Goal: Task Accomplishment & Management: Manage account settings

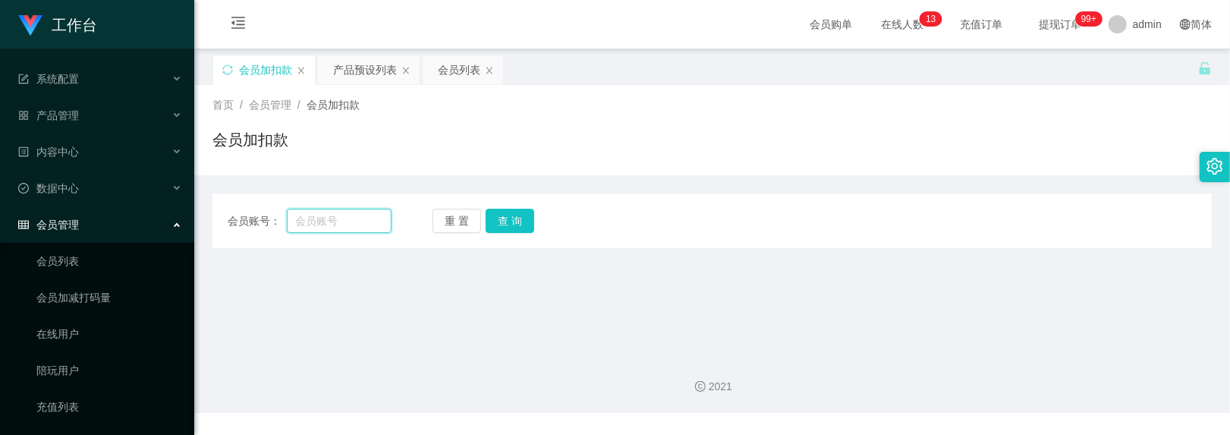
click at [354, 228] on input "text" at bounding box center [340, 221] width 106 height 24
type input "252105"
click at [513, 213] on button "查 询" at bounding box center [510, 221] width 49 height 24
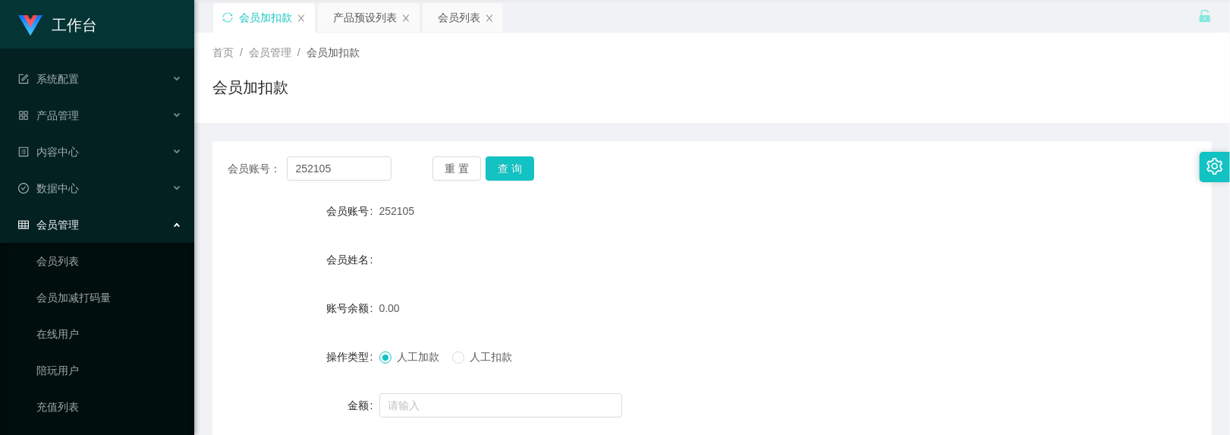
scroll to position [101, 0]
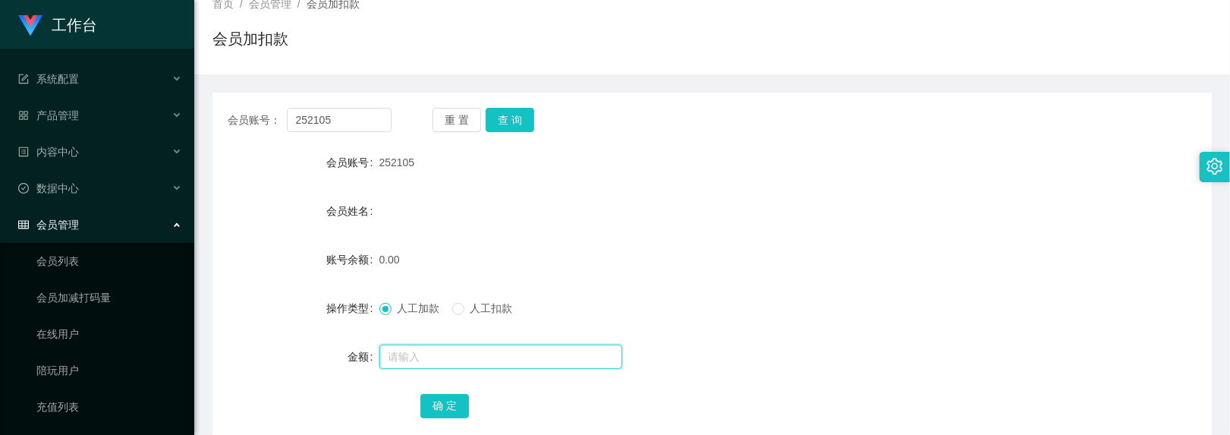
click at [404, 346] on input "text" at bounding box center [501, 357] width 243 height 24
type input "100"
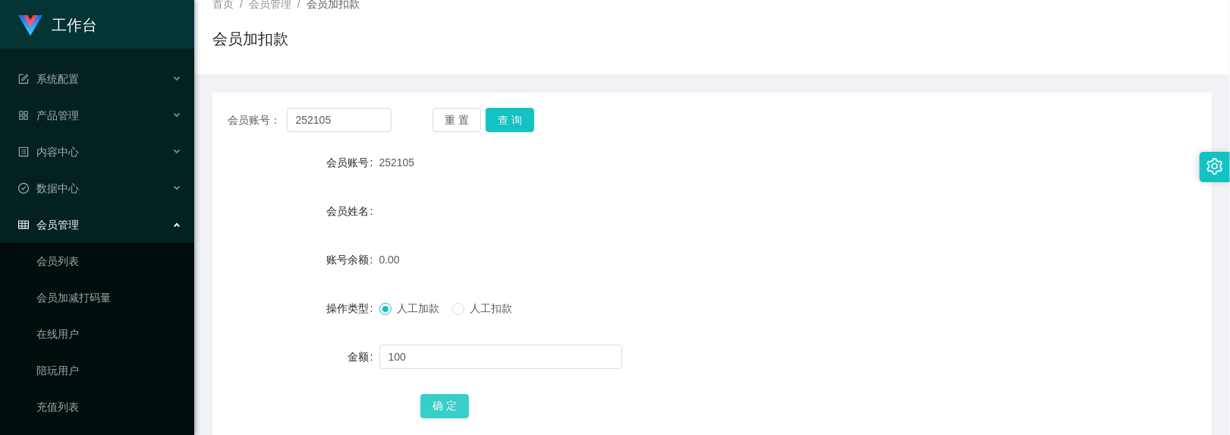
click at [454, 395] on button "确 定" at bounding box center [445, 406] width 49 height 24
drag, startPoint x: 357, startPoint y: 119, endPoint x: -151, endPoint y: -14, distance: 525.1
click at [0, 0] on html "工作台 系统配置 产品管理 内容中心 数据中心 会员管理 会员列表 会员加减打码量 在线用户 陪玩用户 充值列表 提现列表 会员加扣款 赠送彩金 平台首页 保…" at bounding box center [615, 217] width 1230 height 435
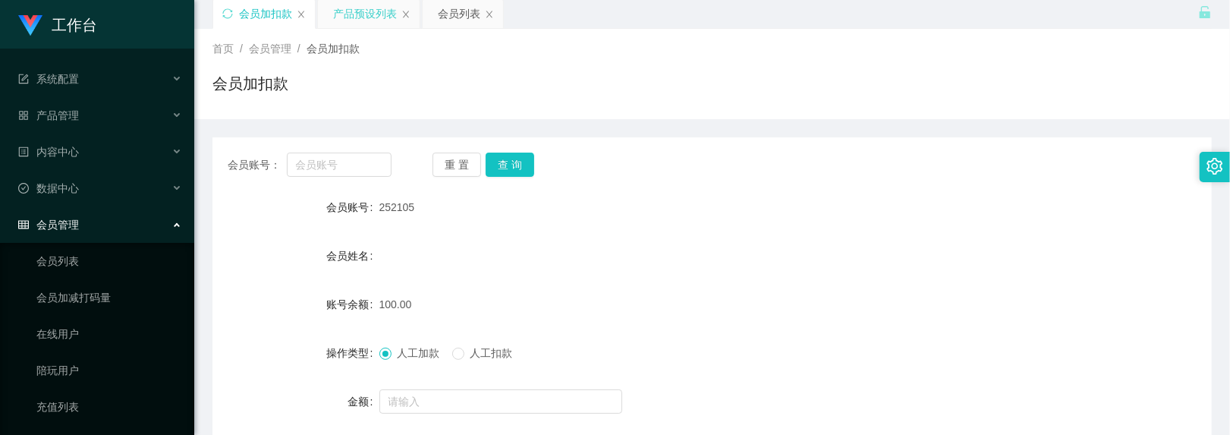
click at [383, 21] on div "产品预设列表" at bounding box center [365, 13] width 64 height 29
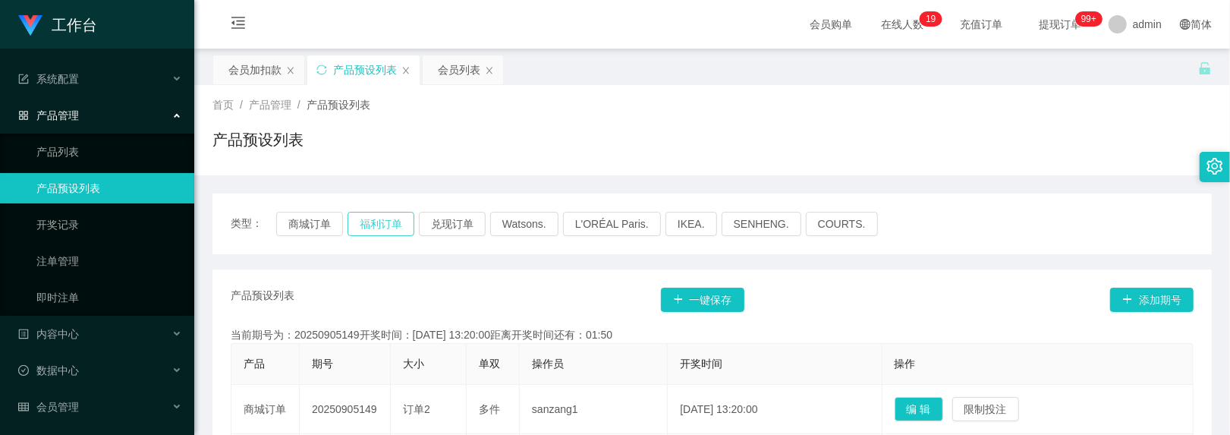
click at [380, 232] on button "福利订单" at bounding box center [381, 224] width 67 height 24
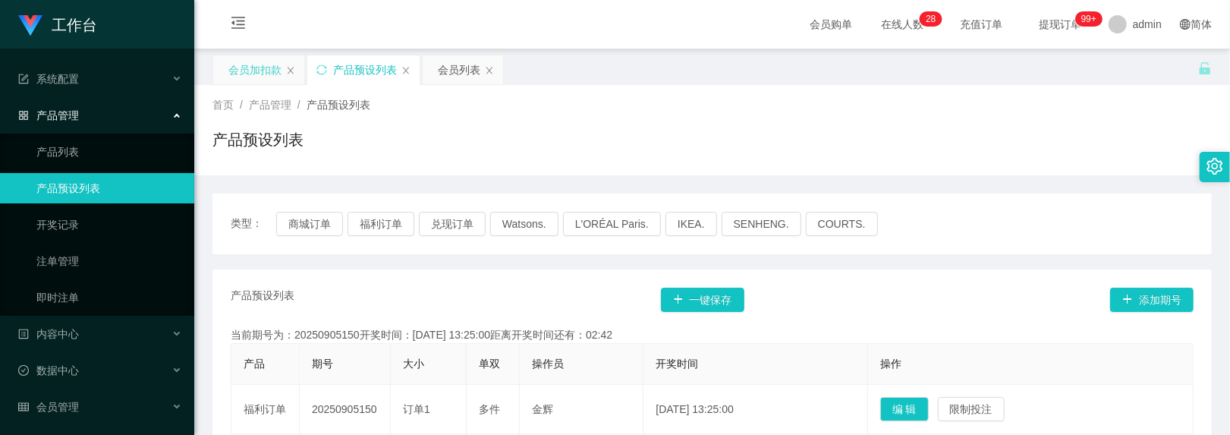
click at [273, 65] on div "会员加扣款" at bounding box center [254, 69] width 53 height 29
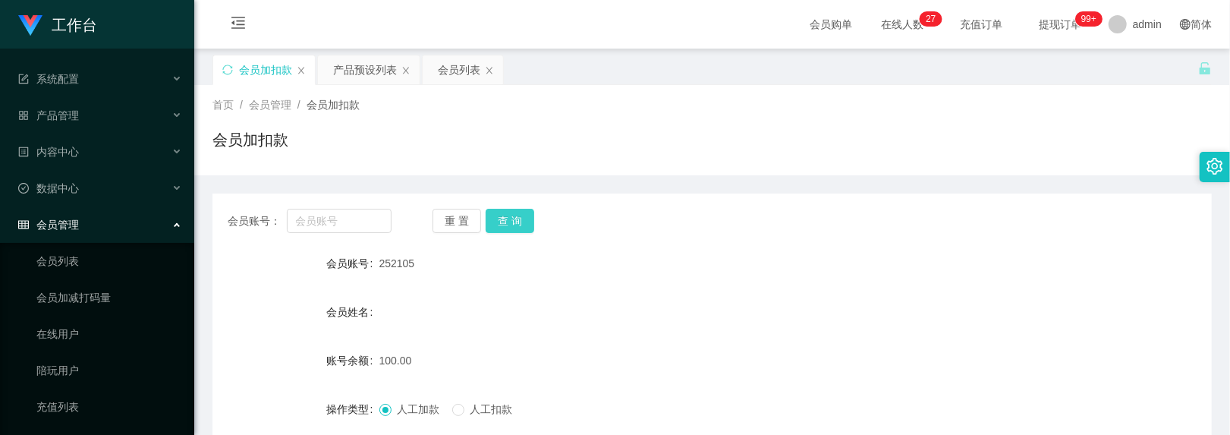
click at [518, 225] on button "查 询" at bounding box center [510, 221] width 49 height 24
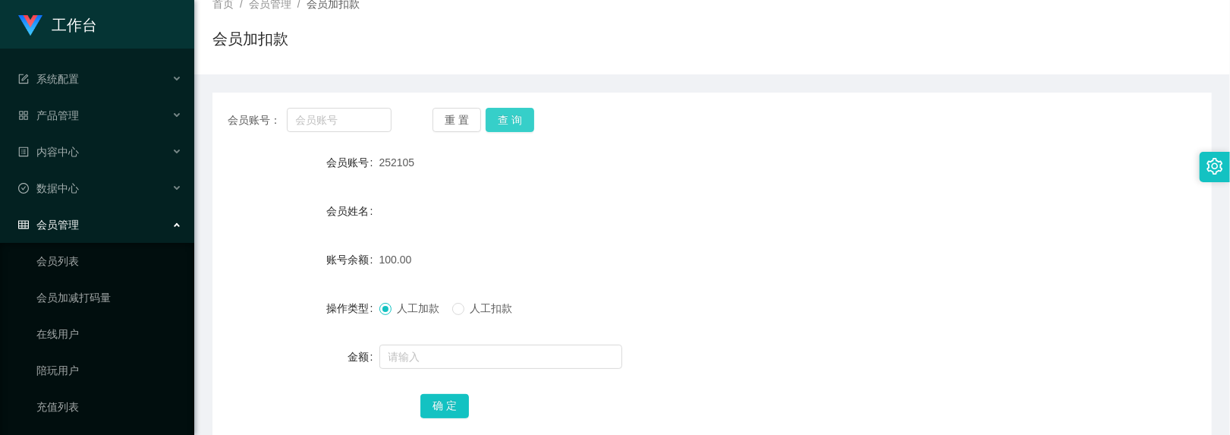
click at [490, 112] on button "查 询" at bounding box center [510, 120] width 49 height 24
click at [349, 123] on input "text" at bounding box center [340, 120] width 106 height 24
paste input "252105"
type input "252105"
click at [506, 111] on button "查 询" at bounding box center [510, 120] width 49 height 24
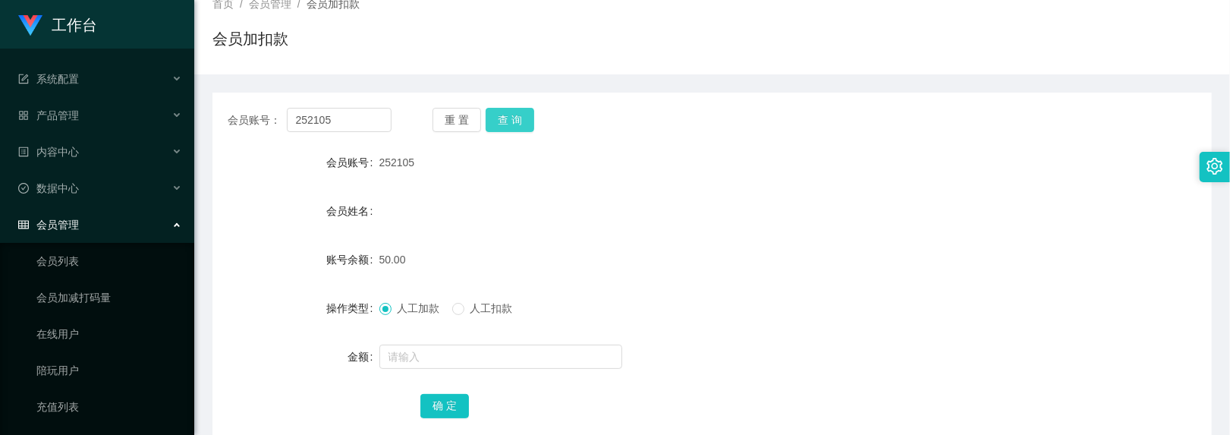
click at [513, 113] on button "查 询" at bounding box center [510, 120] width 49 height 24
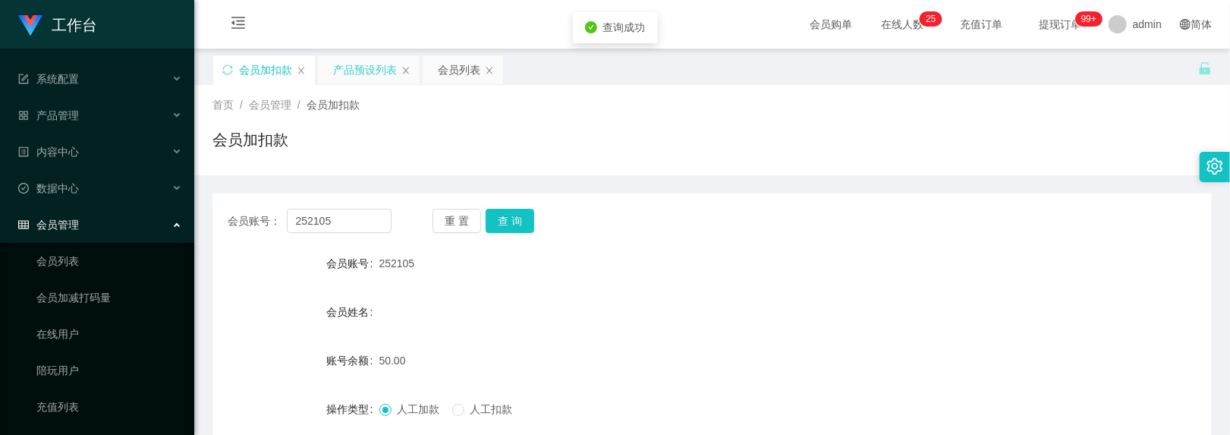
click at [353, 67] on div "产品预设列表" at bounding box center [365, 69] width 64 height 29
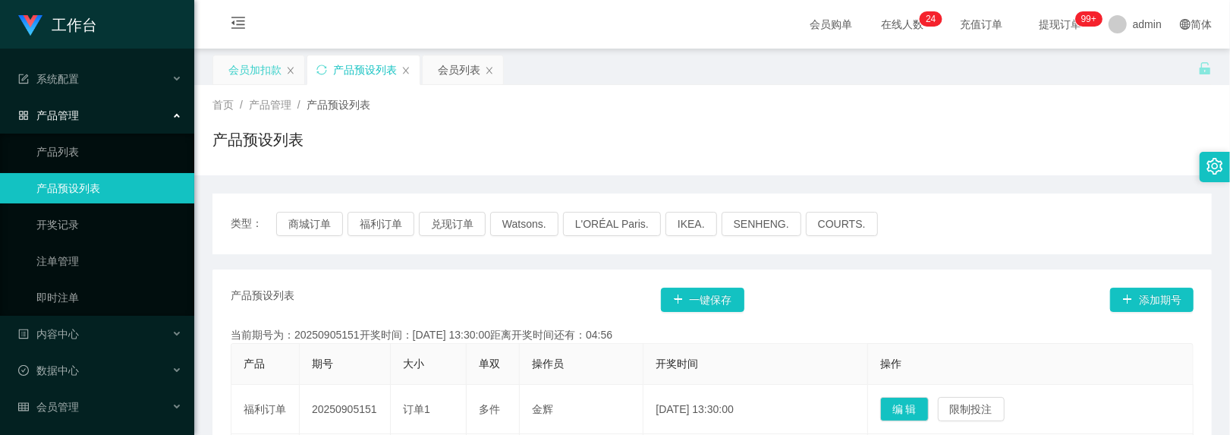
click at [223, 71] on div "会员加扣款" at bounding box center [258, 69] width 91 height 29
click at [253, 68] on div "会员加扣款" at bounding box center [254, 69] width 53 height 29
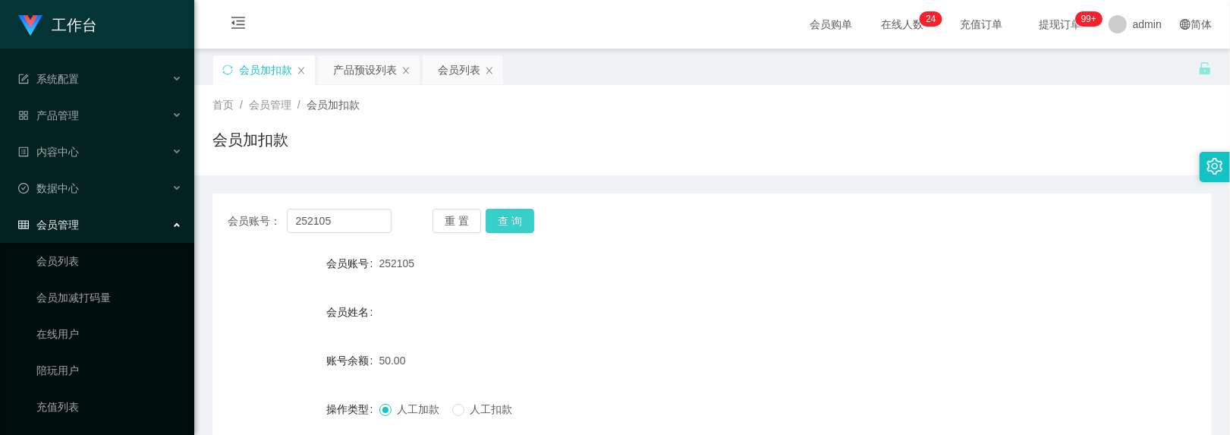
click at [522, 225] on button "查 询" at bounding box center [510, 221] width 49 height 24
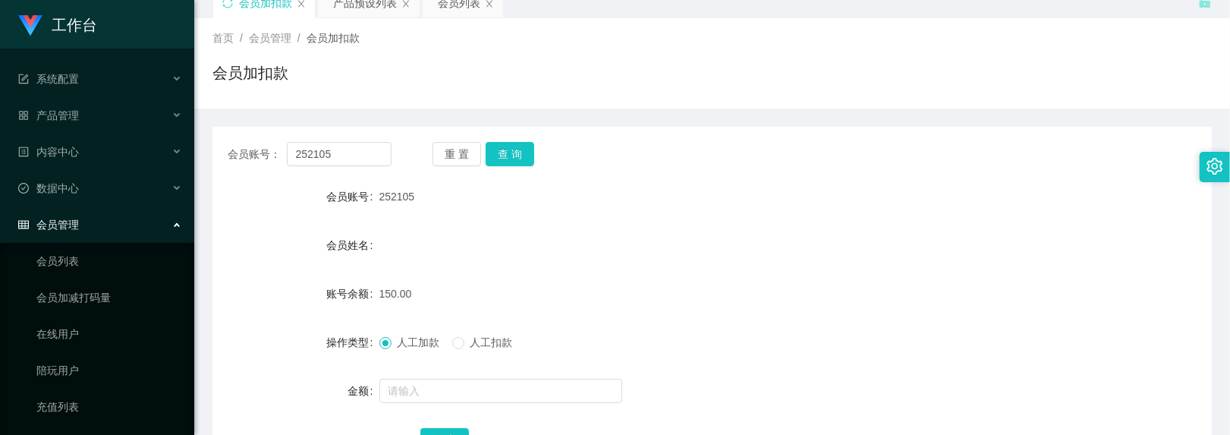
scroll to position [101, 0]
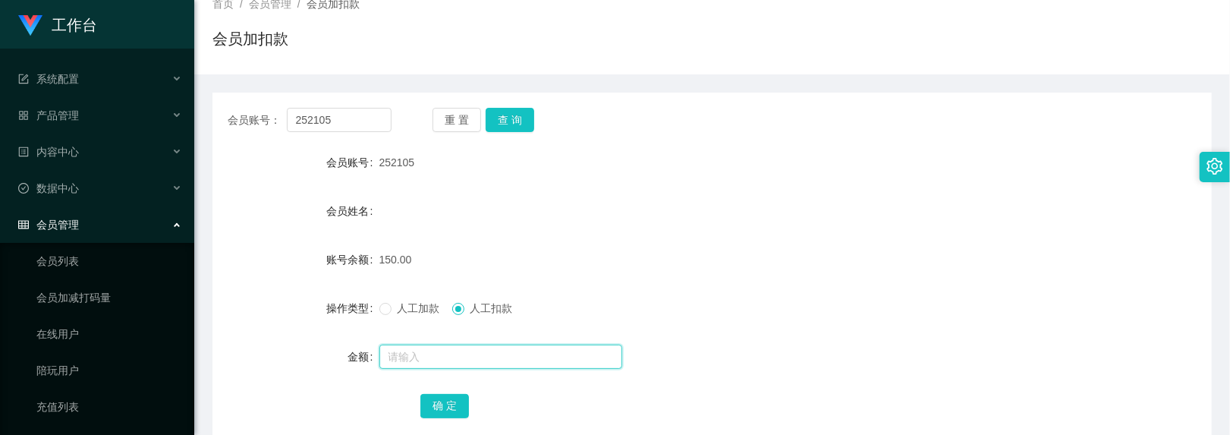
click at [454, 356] on input "text" at bounding box center [501, 357] width 243 height 24
type input "150"
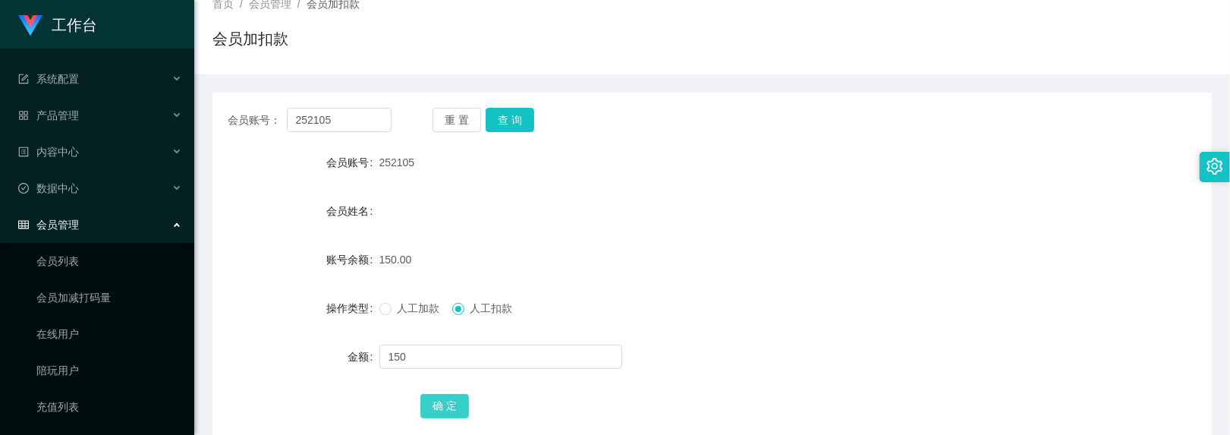
click at [453, 407] on button "确 定" at bounding box center [445, 406] width 49 height 24
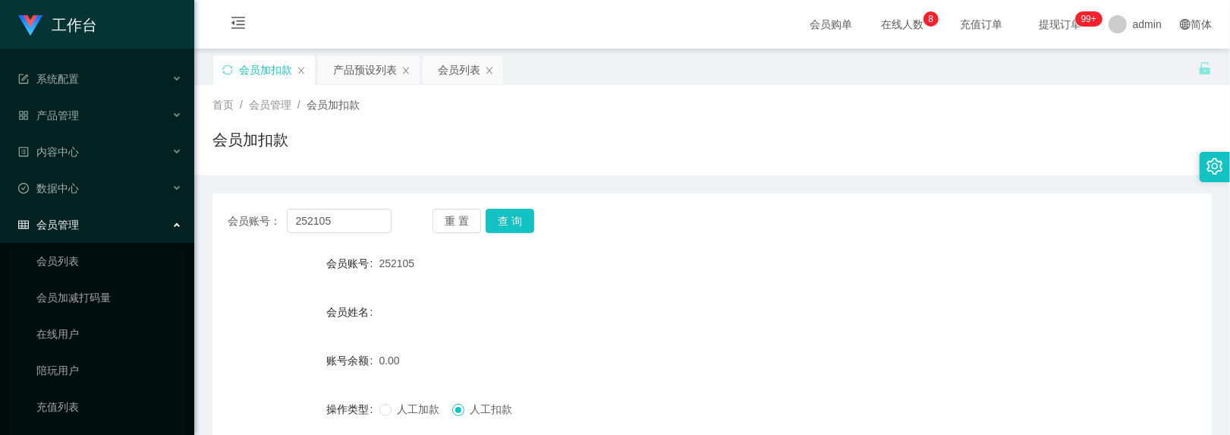
click at [508, 140] on div "会员加扣款" at bounding box center [713, 145] width 1000 height 35
click at [244, 24] on icon "图标: menu-fold" at bounding box center [238, 22] width 15 height 15
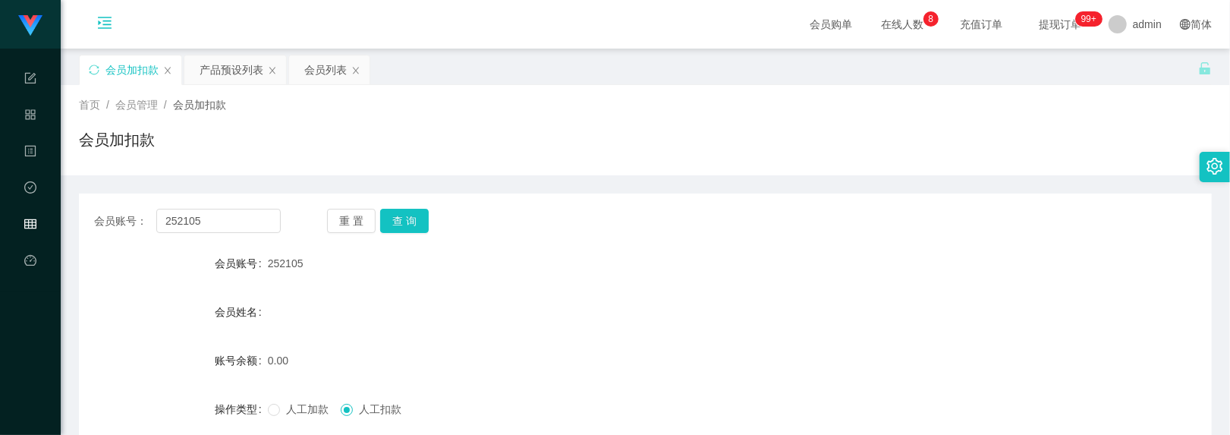
click at [110, 20] on icon "图标: menu-unfold" at bounding box center [104, 22] width 15 height 15
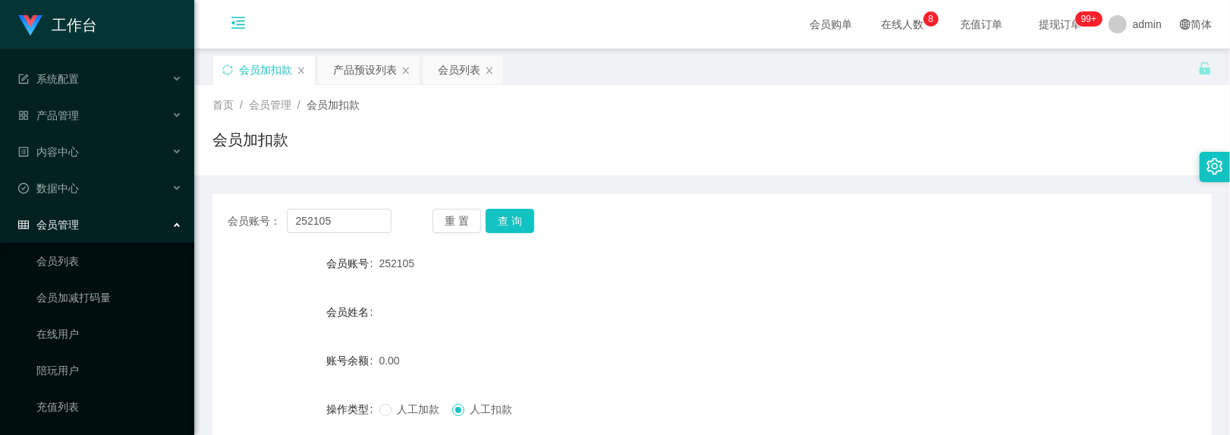
click at [1040, 30] on span "提现订单 99+" at bounding box center [1061, 24] width 58 height 11
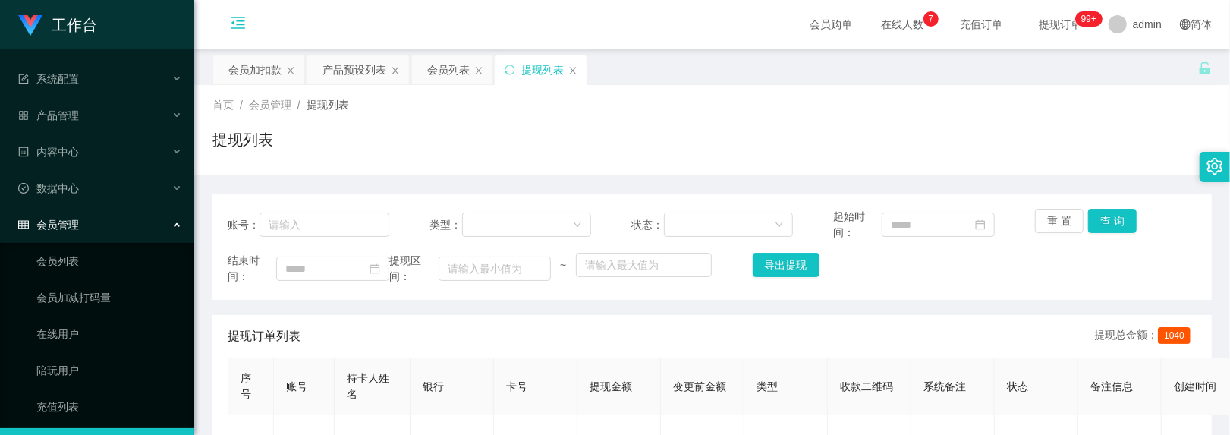
click at [1211, 162] on icon "图标: setting" at bounding box center [1215, 166] width 17 height 17
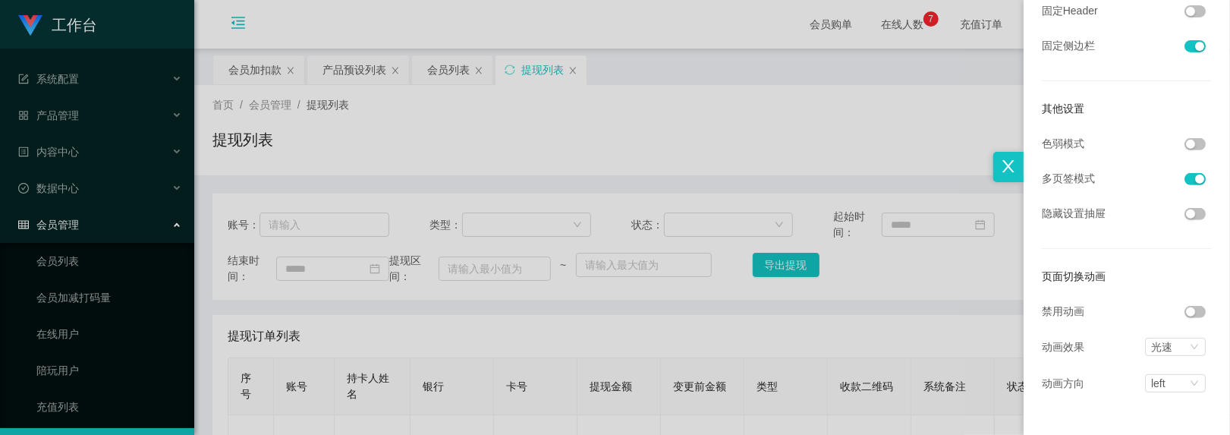
scroll to position [341, 0]
click at [928, 65] on div at bounding box center [615, 217] width 1230 height 435
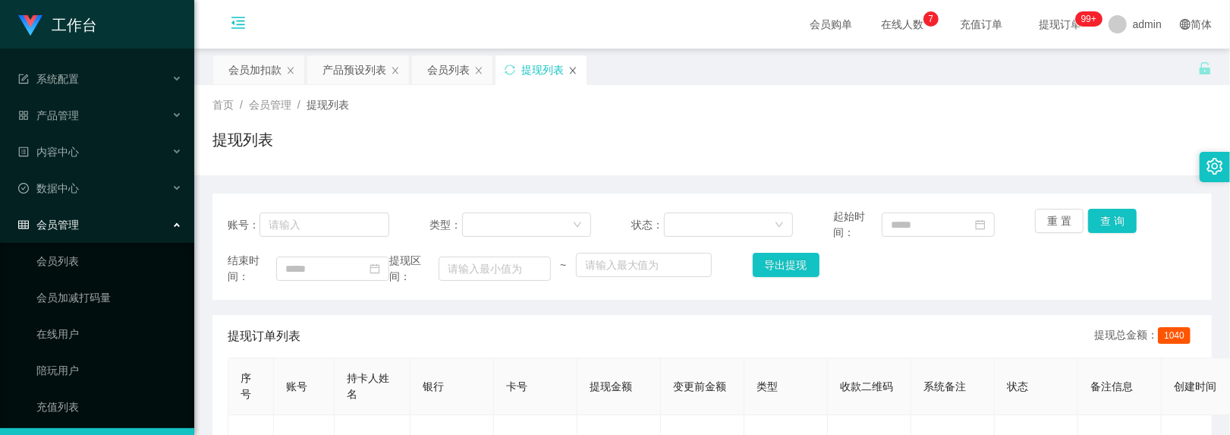
click at [578, 67] on icon "图标: close" at bounding box center [573, 70] width 9 height 9
